Goal: Transaction & Acquisition: Purchase product/service

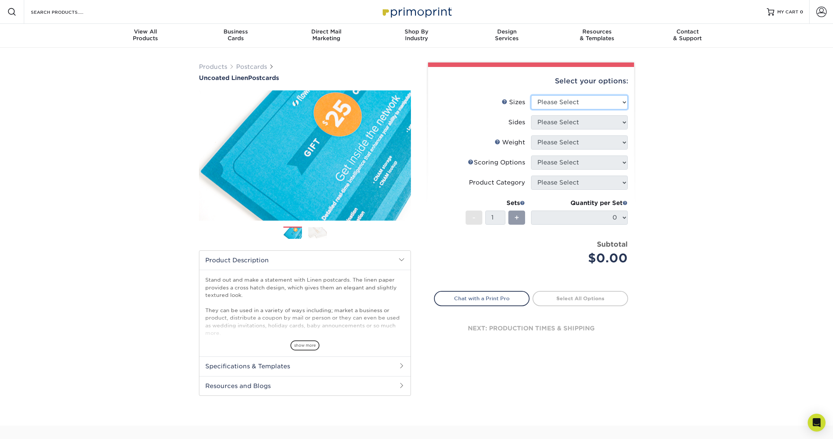
select select "4.00x6.00"
select select "13abbda7-1d64-4f25-8bb2-c179b224825d"
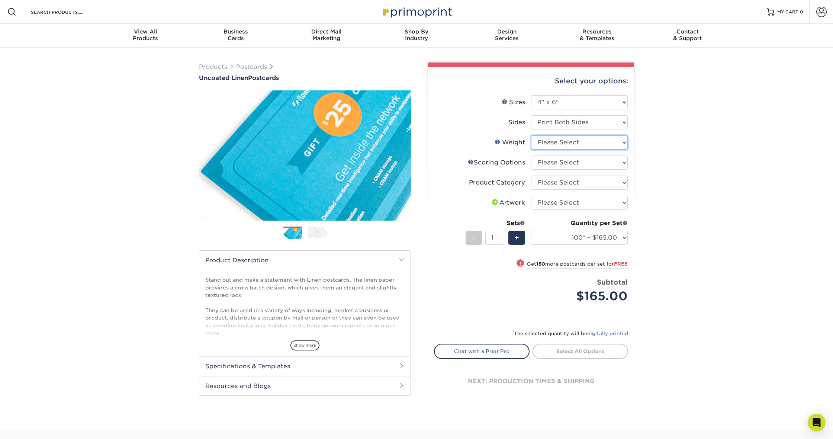
select select "100LB"
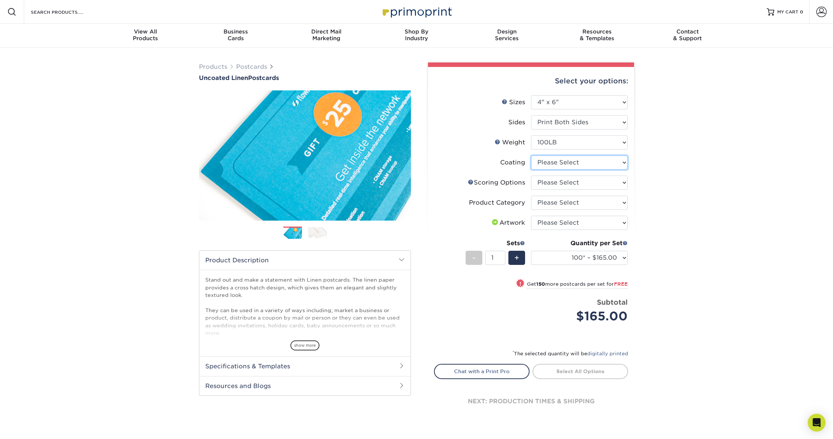
select select "3e7618de-abca-4bda-9f97-8b9129e913d8"
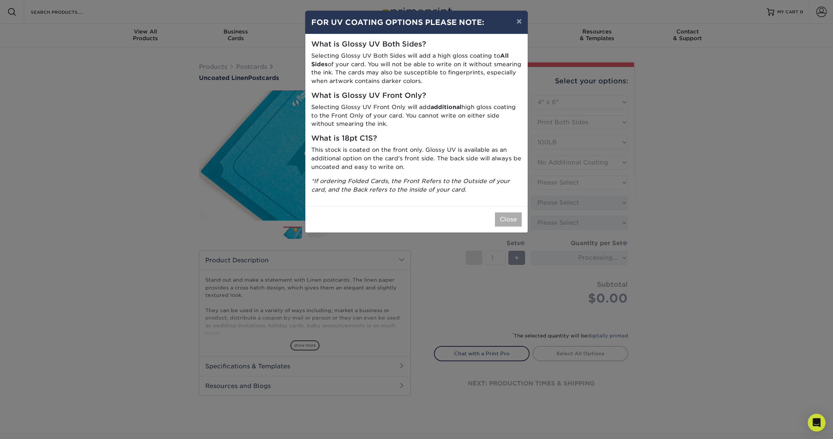
click at [508, 215] on button "Close" at bounding box center [508, 219] width 27 height 14
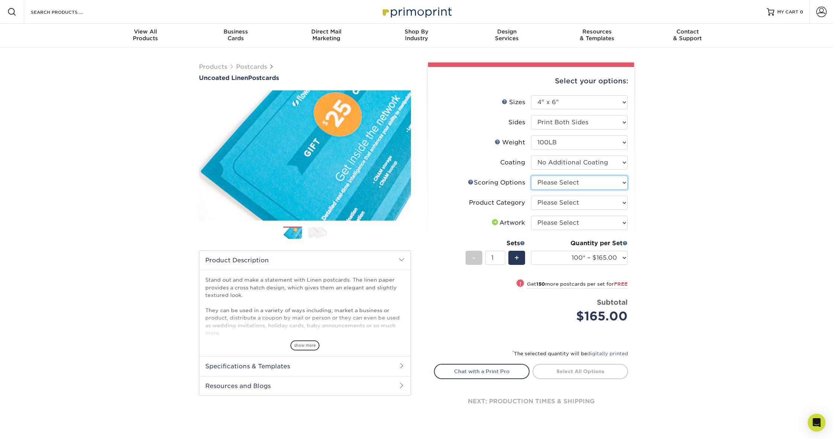
select select "16ebe401-5398-422d-8cb0-f3adbb82deb5"
click at [470, 180] on link "Scoring Help" at bounding box center [471, 182] width 6 height 6
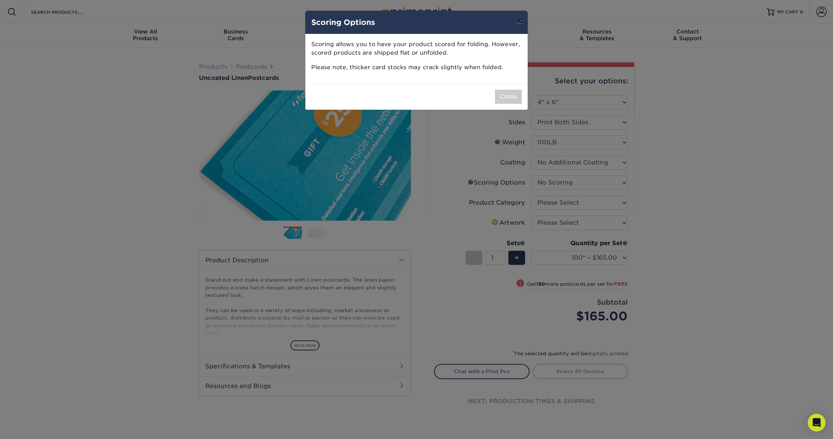
click at [518, 23] on button "×" at bounding box center [519, 21] width 17 height 21
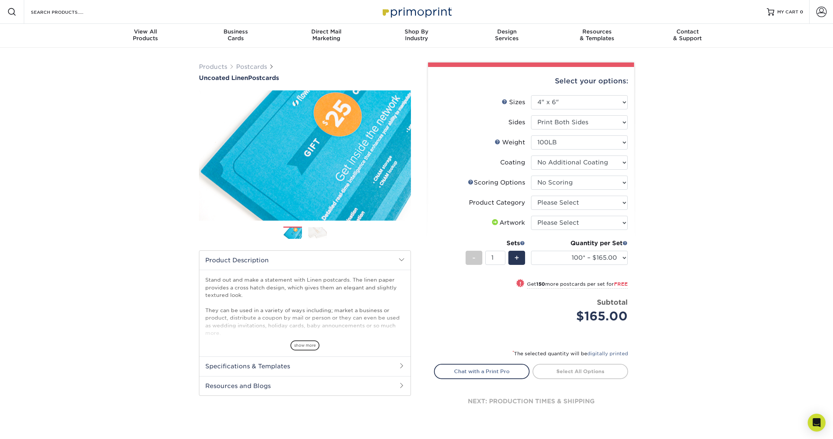
scroll to position [1, 0]
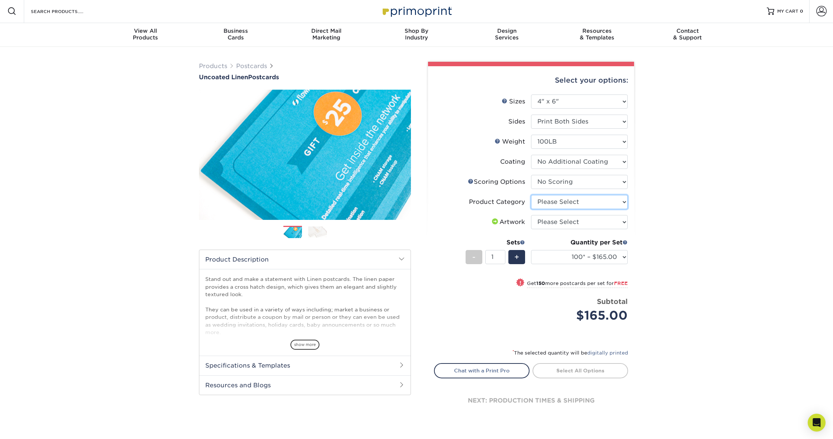
select select "9b7272e0-d6c8-4c3c-8e97-d3a1bcdab858"
select select "upload"
click at [240, 64] on link "Postcards" at bounding box center [251, 65] width 31 height 7
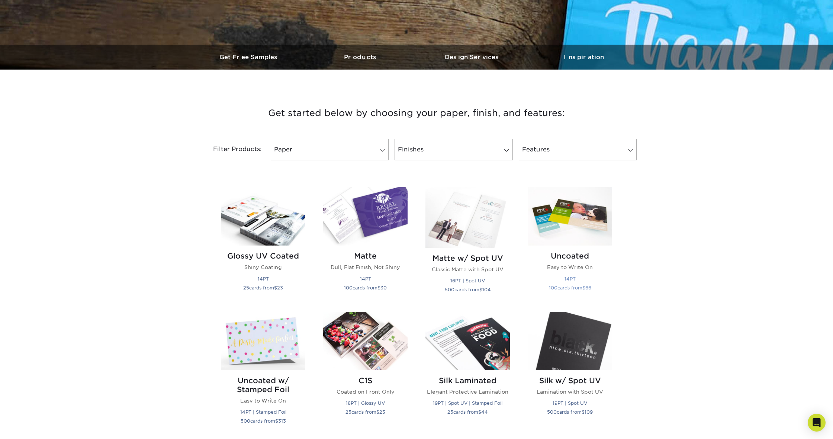
scroll to position [190, 0]
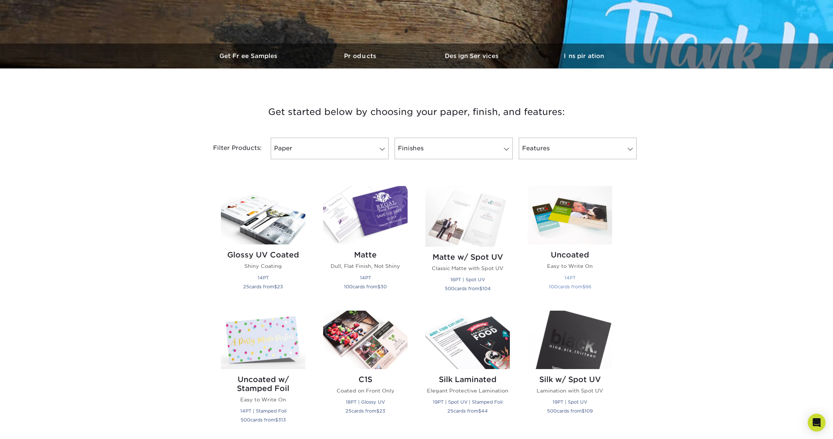
click at [581, 231] on img at bounding box center [570, 215] width 84 height 58
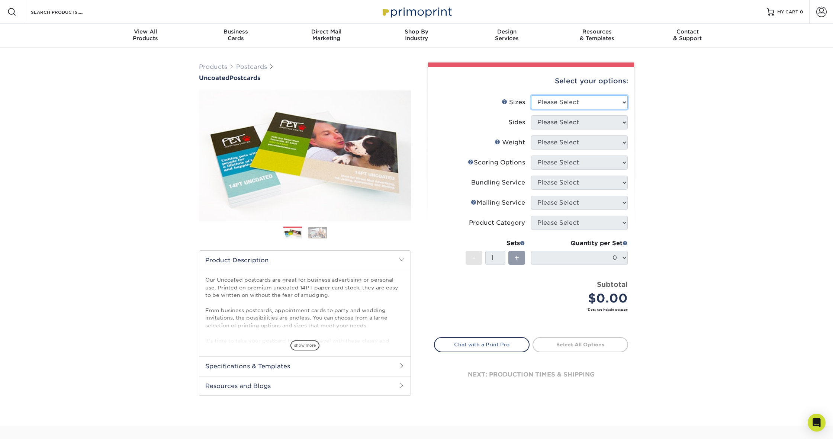
select select "4.00x6.00"
select select "13abbda7-1d64-4f25-8bb2-c179b224825d"
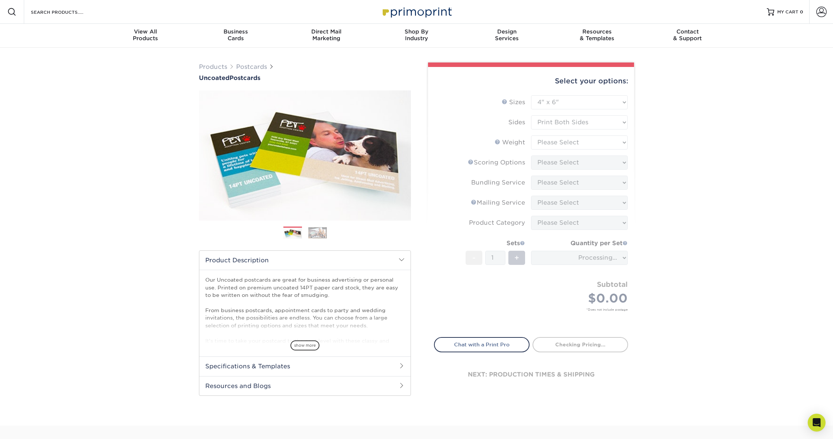
click at [573, 144] on form "Sizes Help Sizes Please Select 1.5" x 7" 2" x 8" 2.12" x 5.5" 2.75" x 4.25" 2.7…" at bounding box center [531, 211] width 194 height 233
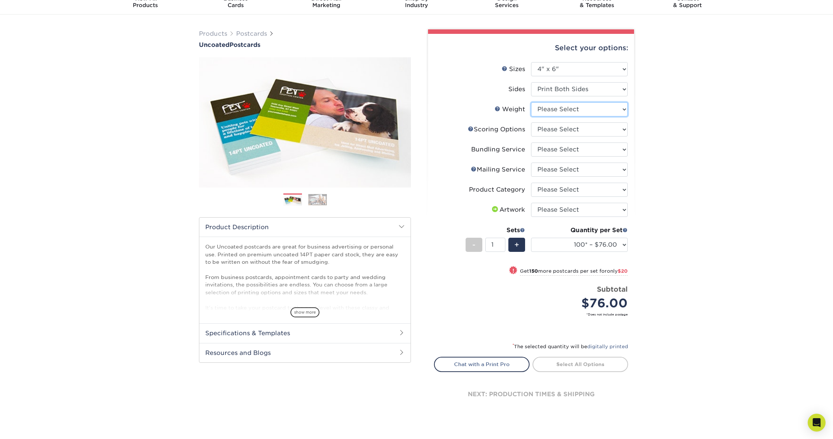
scroll to position [56, 0]
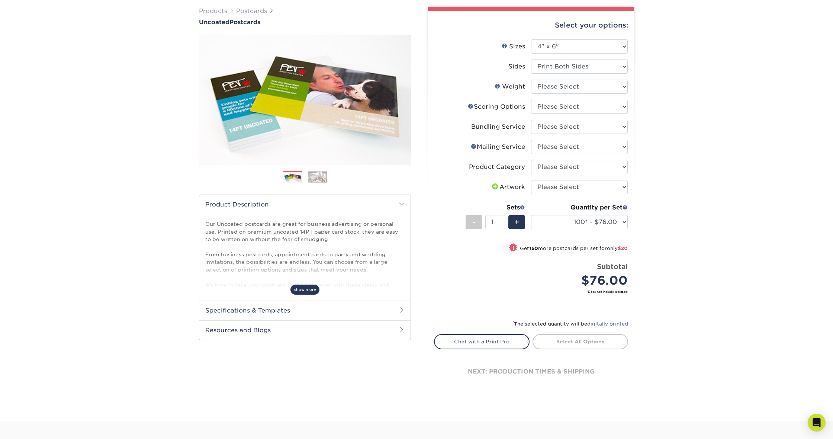
click at [308, 293] on span "show more" at bounding box center [304, 289] width 29 height 10
select select "14PT Uncoated"
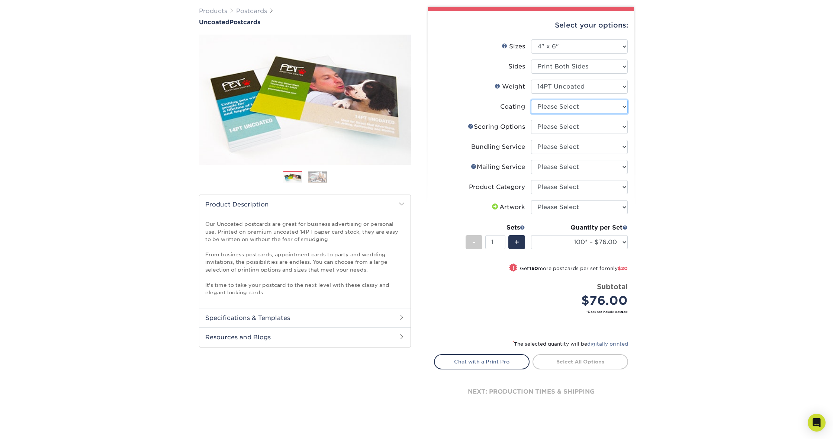
select select "3e7618de-abca-4bda-9f97-8b9129e913d8"
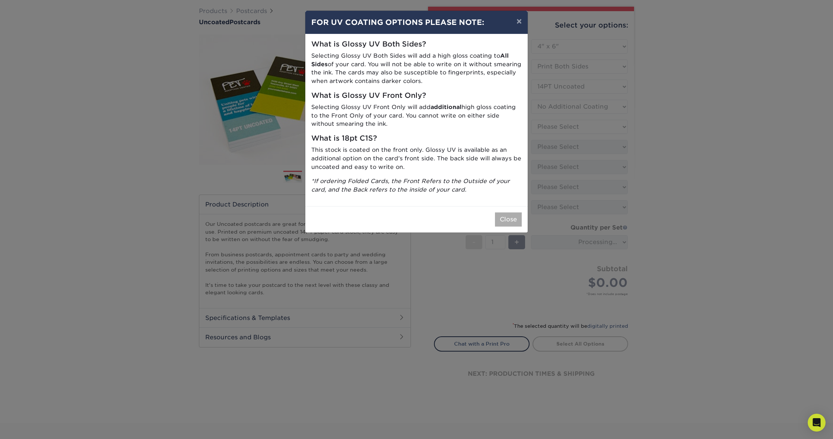
click at [502, 217] on button "Close" at bounding box center [508, 219] width 27 height 14
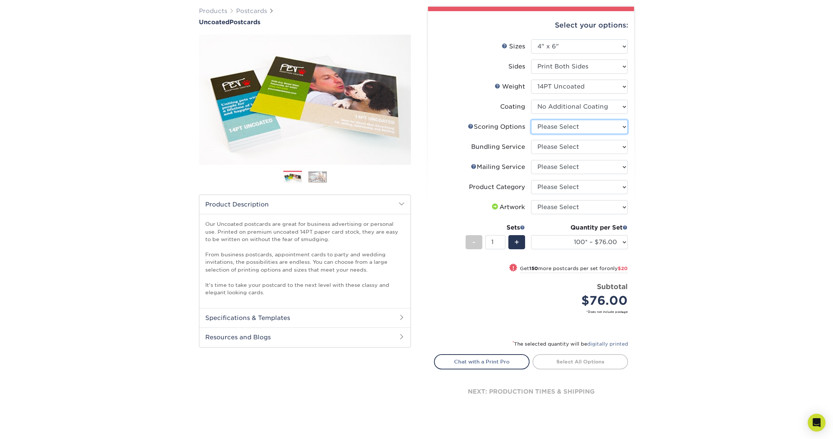
select select "16ebe401-5398-422d-8cb0-f3adbb82deb5"
select select "58689abb-25c0-461c-a4c3-a80b627d6649"
select select "3e5e9bdd-d78a-4c28-a41d-fe1407925ca6"
select select "9b7272e0-d6c8-4c3c-8e97-d3a1bcdab858"
select select "upload"
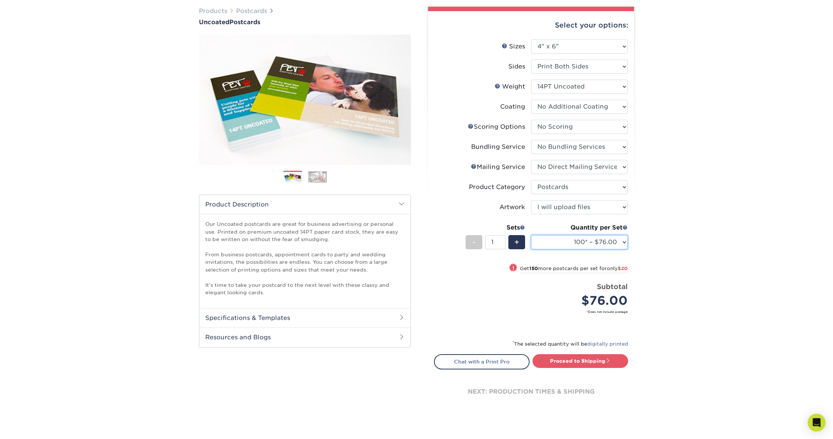
select select "500 – $103.00"
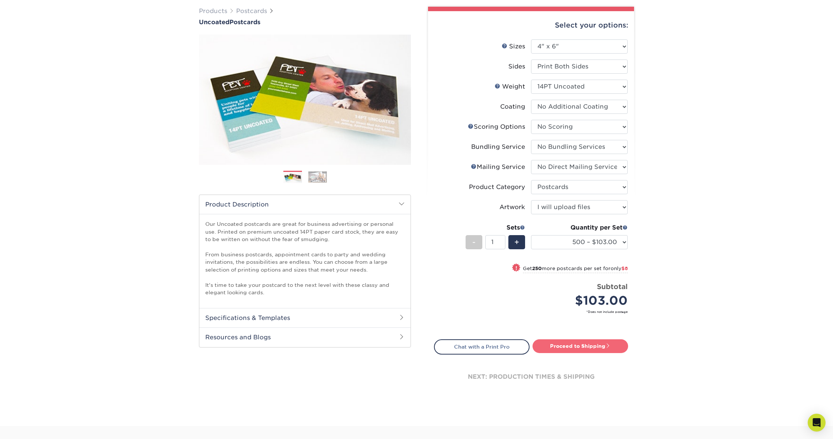
click at [570, 347] on link "Proceed to Shipping" at bounding box center [581, 345] width 96 height 13
type input "Set 1"
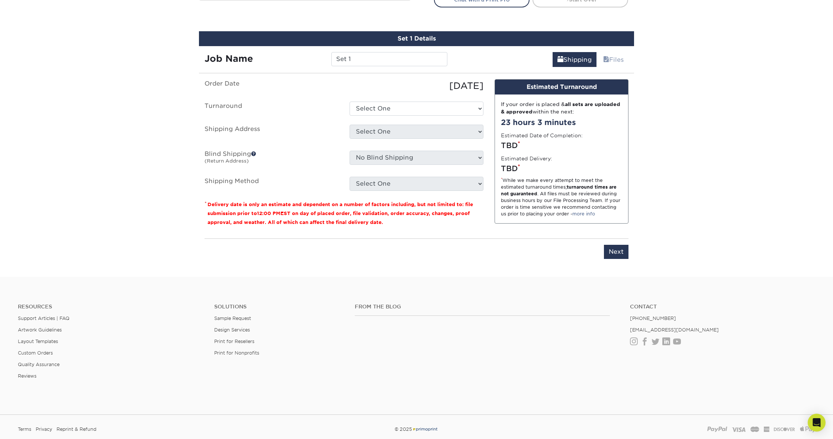
scroll to position [415, 0]
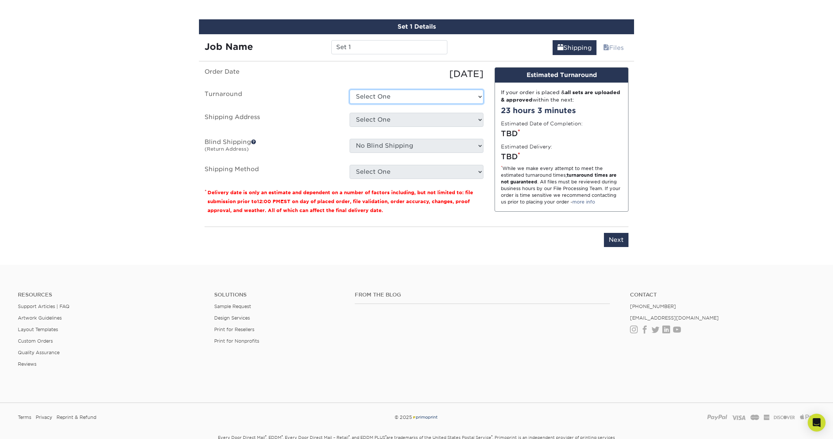
select select "8ebb9da1-b783-49fd-b848-d3822062c325"
select select "newaddress"
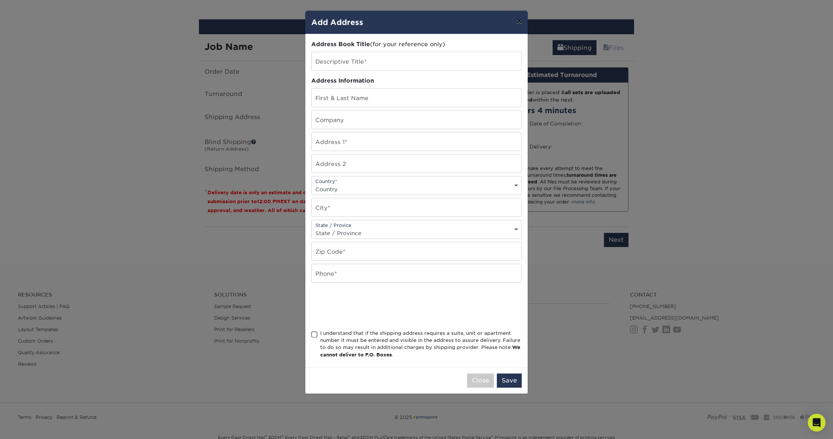
click at [515, 22] on button "×" at bounding box center [519, 21] width 17 height 21
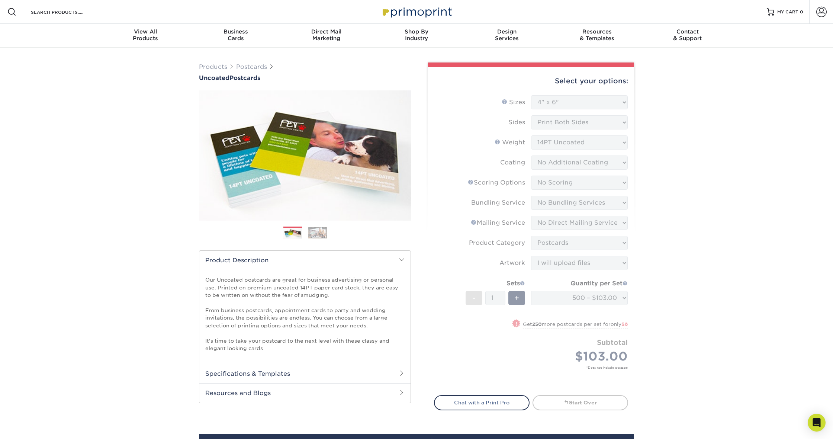
scroll to position [0, 0]
